Goal: Transaction & Acquisition: Subscribe to service/newsletter

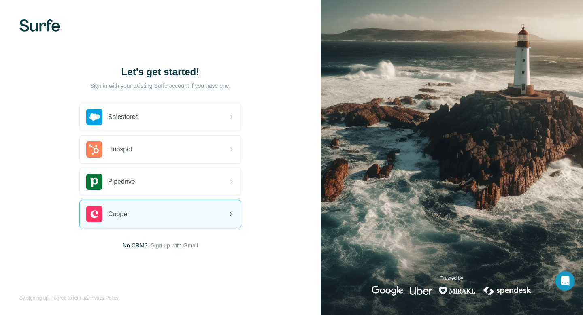
click at [155, 212] on div "Copper" at bounding box center [160, 214] width 161 height 28
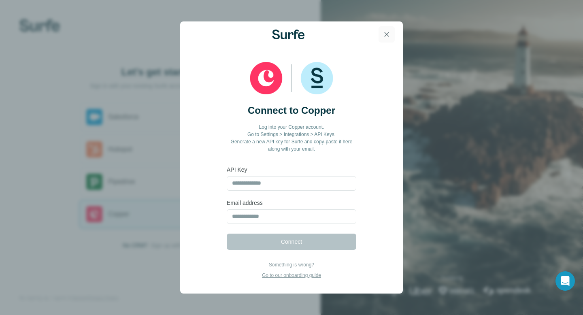
click at [385, 36] on icon "button" at bounding box center [387, 34] width 4 height 4
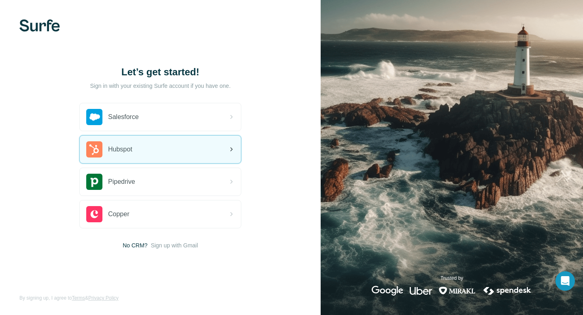
click at [196, 154] on div "Hubspot" at bounding box center [160, 150] width 161 height 28
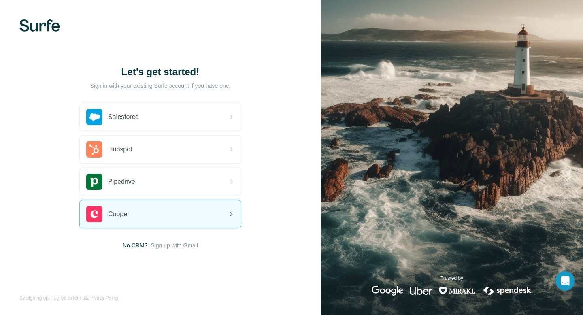
click at [166, 223] on div "Copper" at bounding box center [160, 214] width 161 height 28
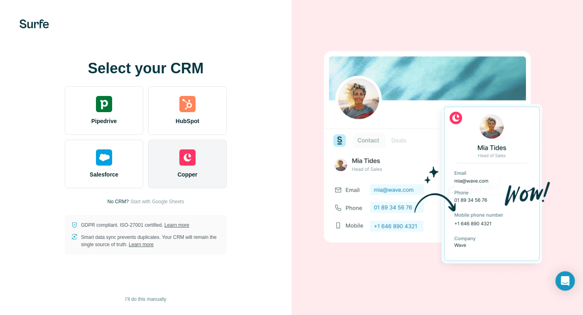
click at [189, 164] on img at bounding box center [187, 157] width 16 height 16
